Goal: Task Accomplishment & Management: Manage account settings

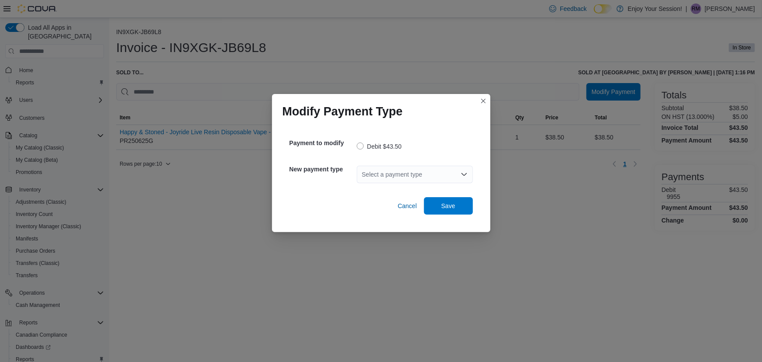
click at [413, 175] on div "Select a payment type" at bounding box center [415, 174] width 116 height 17
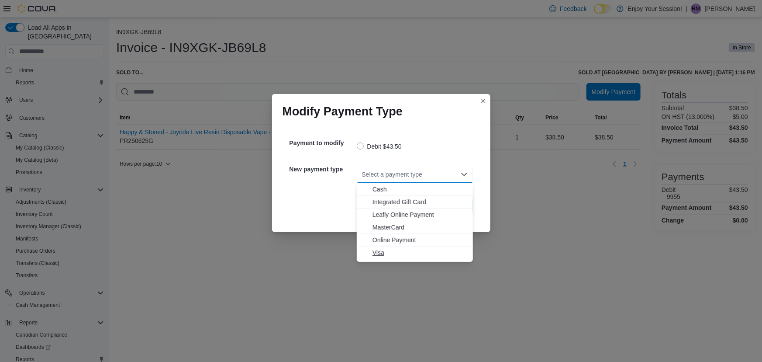
click at [383, 252] on span "Visa" at bounding box center [419, 252] width 95 height 9
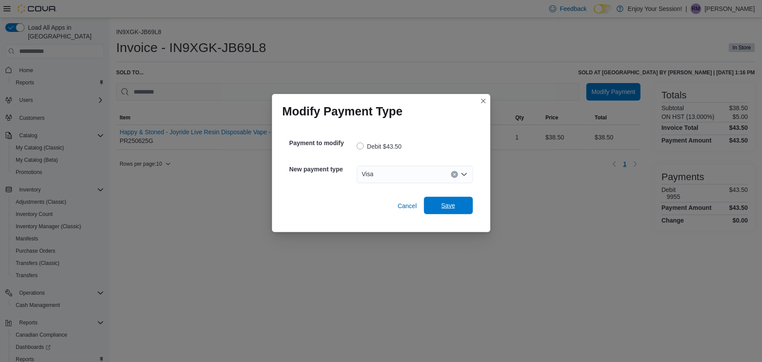
click at [445, 206] on span "Save" at bounding box center [448, 205] width 14 height 9
click at [393, 176] on div "Select a payment type" at bounding box center [415, 174] width 116 height 17
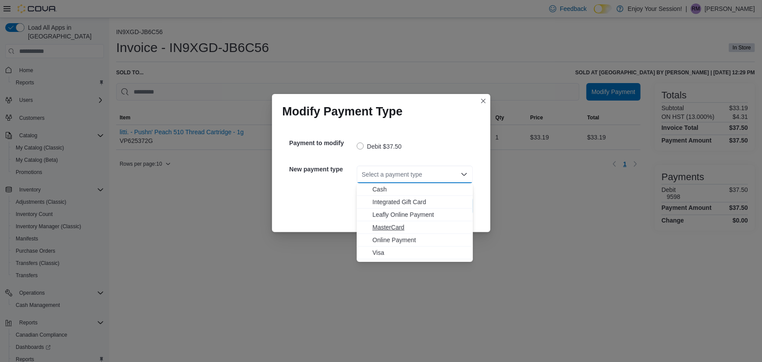
click at [385, 226] on span "MasterCard" at bounding box center [419, 227] width 95 height 9
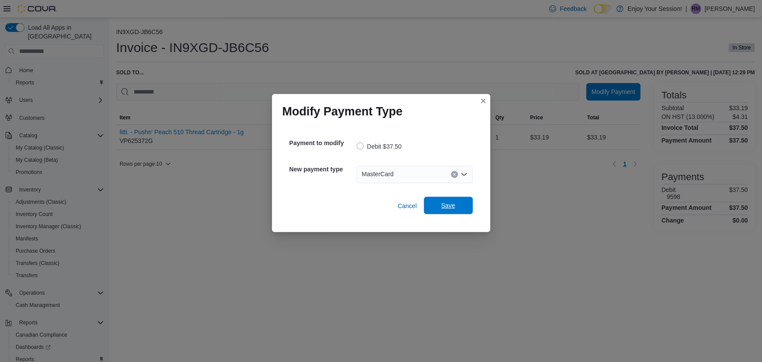
click at [432, 206] on span "Save" at bounding box center [448, 205] width 38 height 17
click at [417, 169] on div "Select a payment type" at bounding box center [415, 174] width 116 height 17
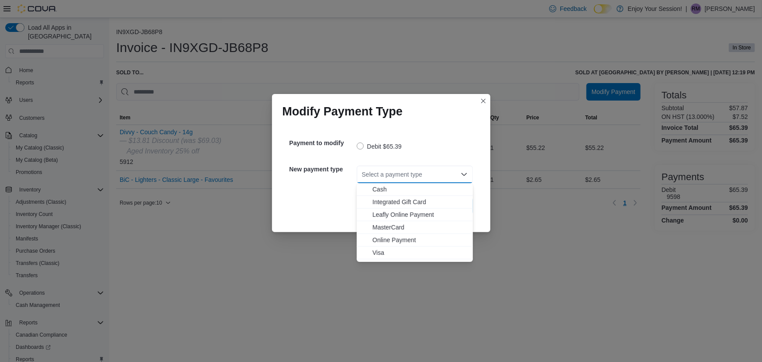
click at [393, 227] on span "MasterCard" at bounding box center [419, 227] width 95 height 9
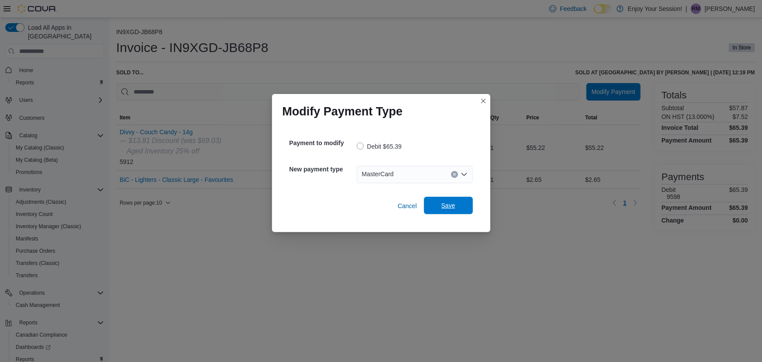
click at [440, 207] on span "Save" at bounding box center [448, 205] width 38 height 17
